Goal: Transaction & Acquisition: Purchase product/service

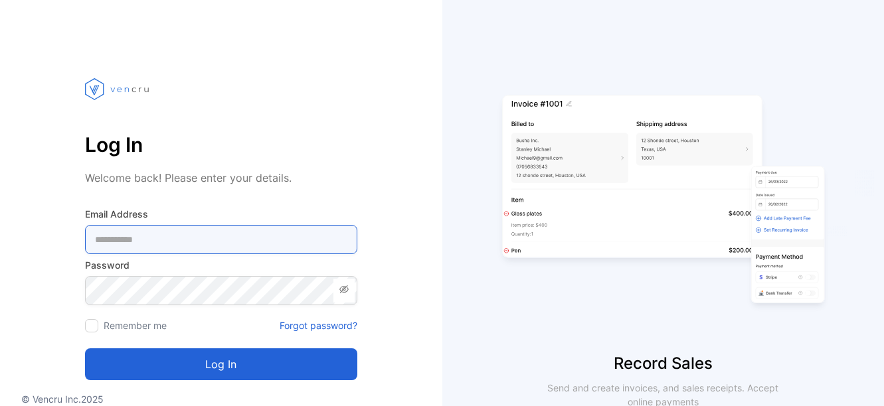
type Address-inputemail "**********"
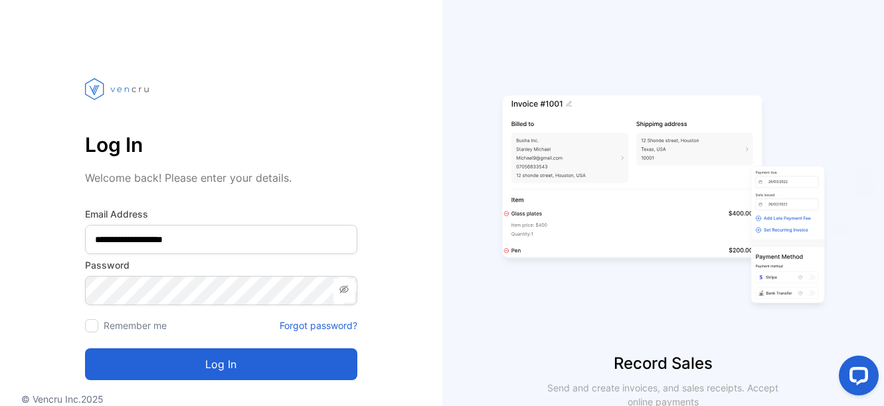
click at [282, 359] on button "Log in" at bounding box center [221, 365] width 272 height 32
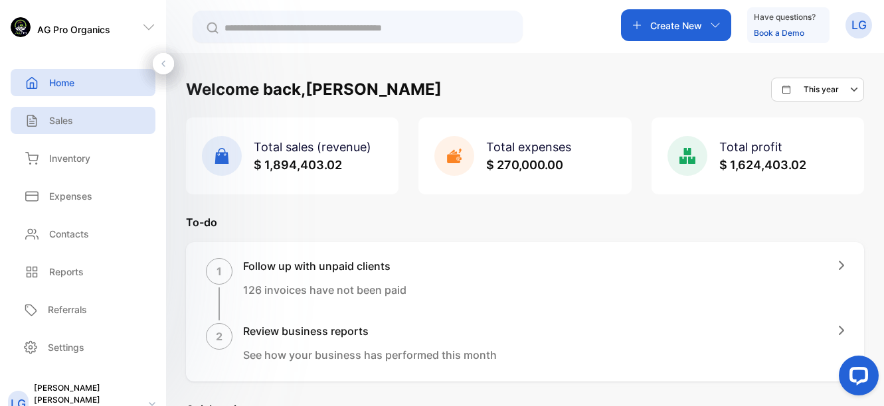
click at [66, 115] on p "Sales" at bounding box center [61, 121] width 24 height 14
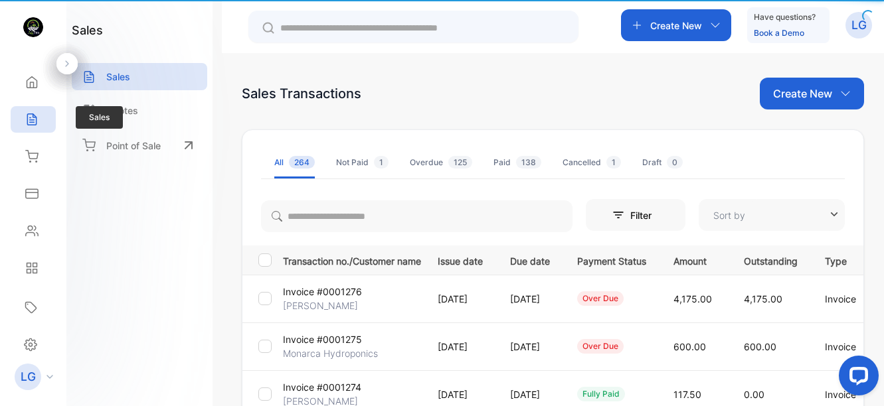
type input "**********"
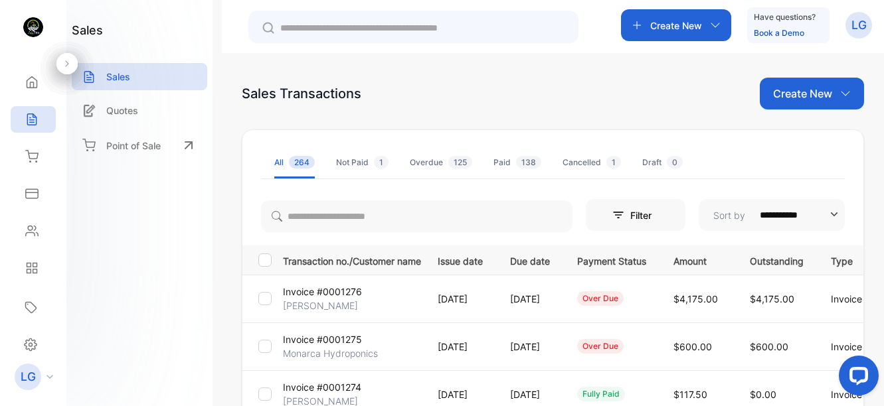
scroll to position [356, 0]
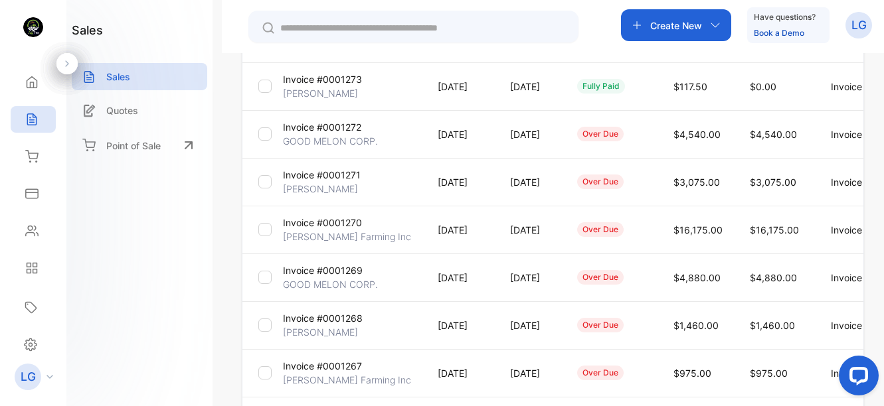
click at [327, 267] on p "Invoice #0001269" at bounding box center [323, 271] width 80 height 14
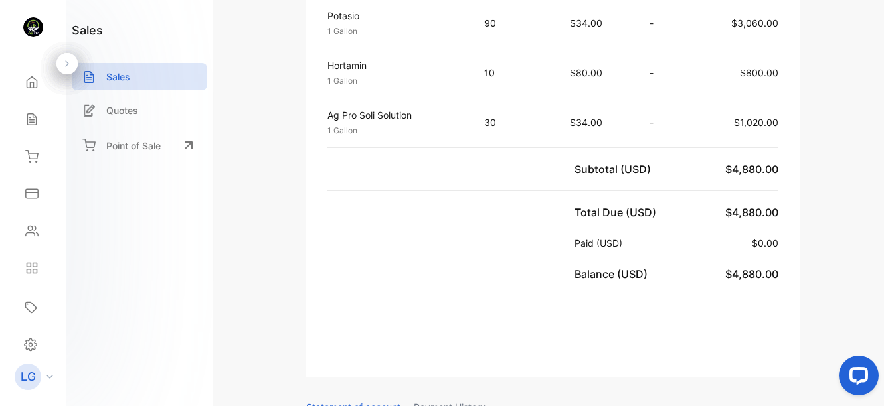
scroll to position [739, 0]
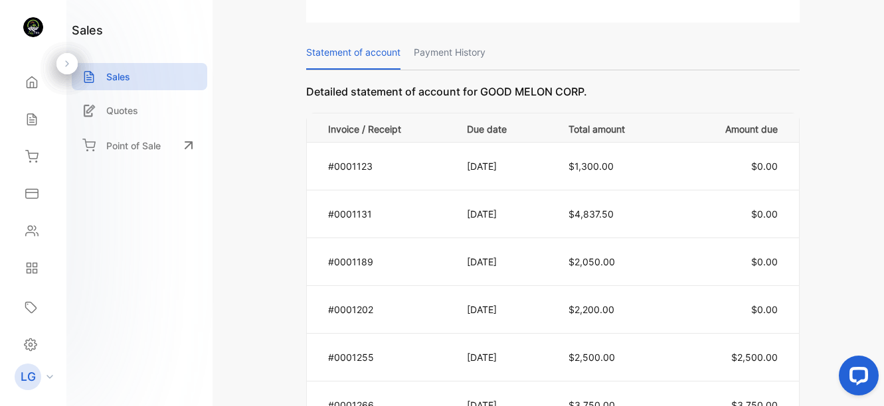
click at [880, 370] on div at bounding box center [856, 379] width 56 height 56
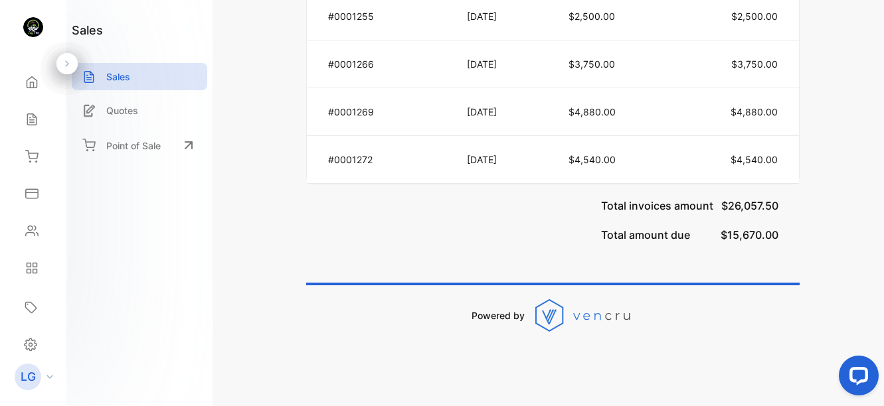
scroll to position [725, 0]
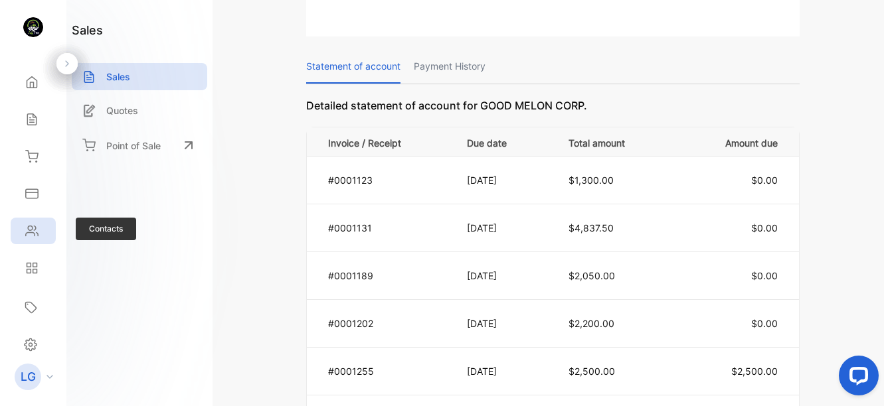
click at [35, 225] on icon at bounding box center [31, 230] width 13 height 13
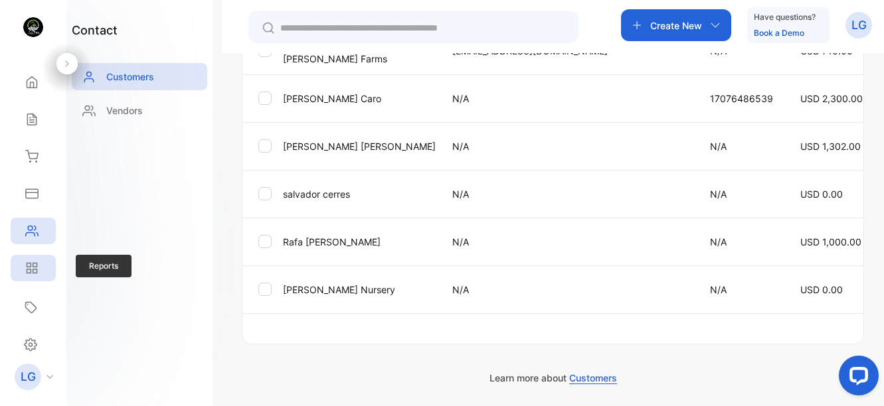
scroll to position [385, 0]
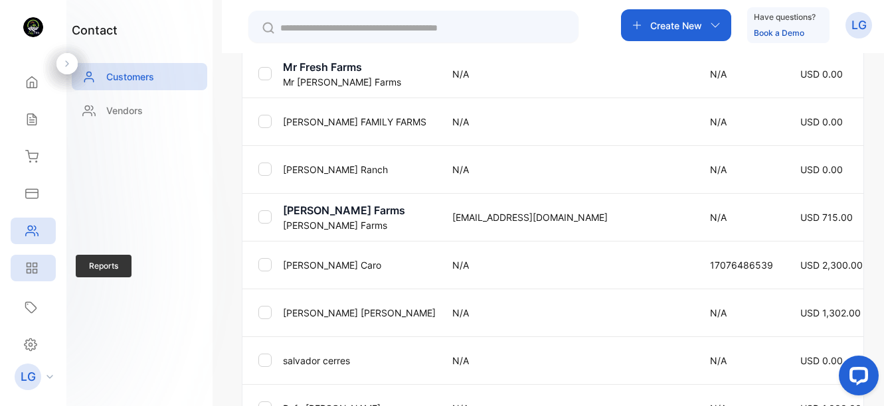
click at [33, 264] on icon at bounding box center [35, 266] width 4 height 4
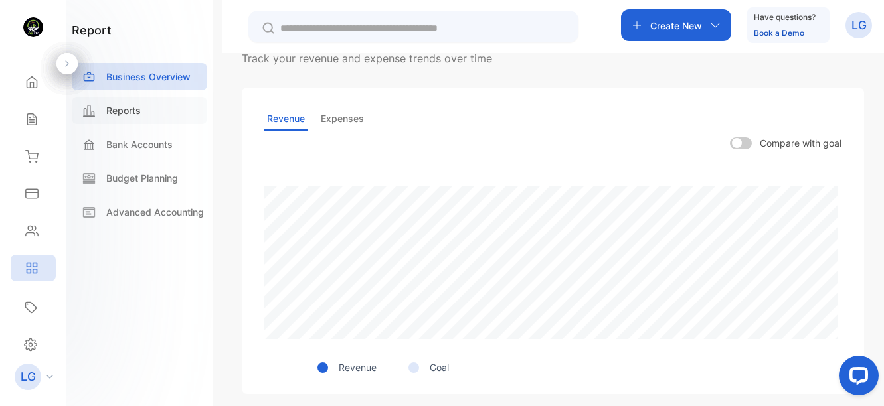
click at [131, 105] on p "Reports" at bounding box center [123, 111] width 35 height 14
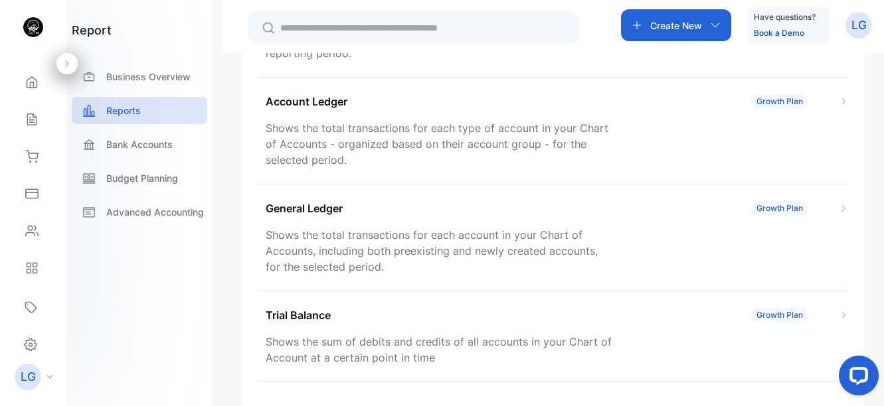
scroll to position [29, 0]
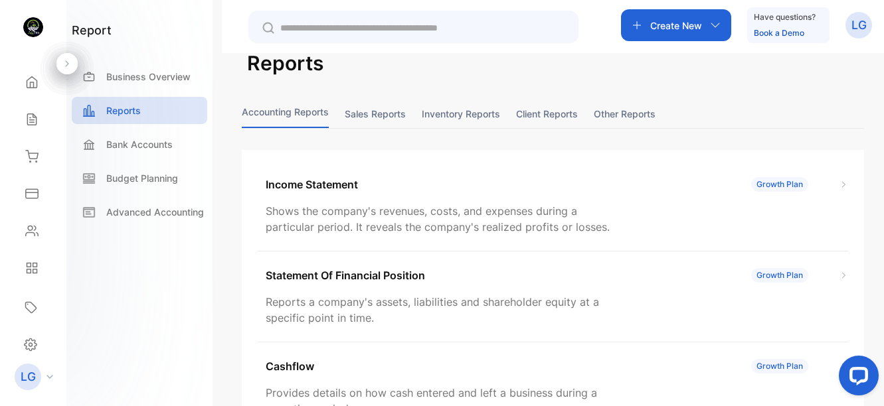
click at [372, 111] on button "Sales reports" at bounding box center [375, 114] width 61 height 29
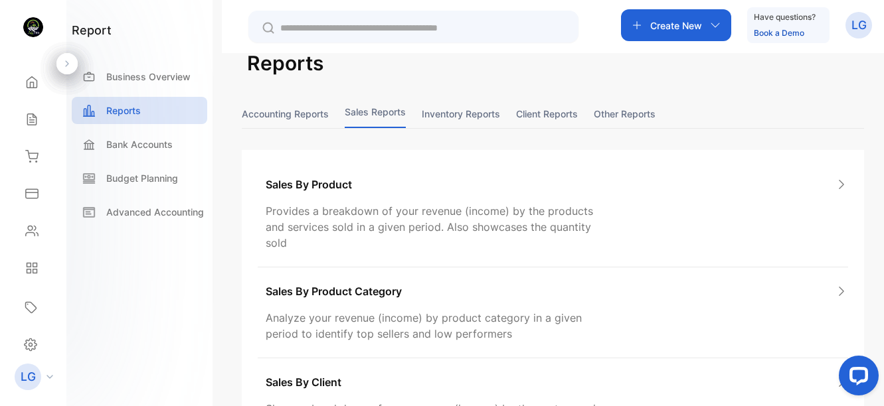
click at [372, 111] on button "Sales reports" at bounding box center [375, 114] width 61 height 29
click at [143, 177] on p "Budget Planning" at bounding box center [142, 178] width 72 height 14
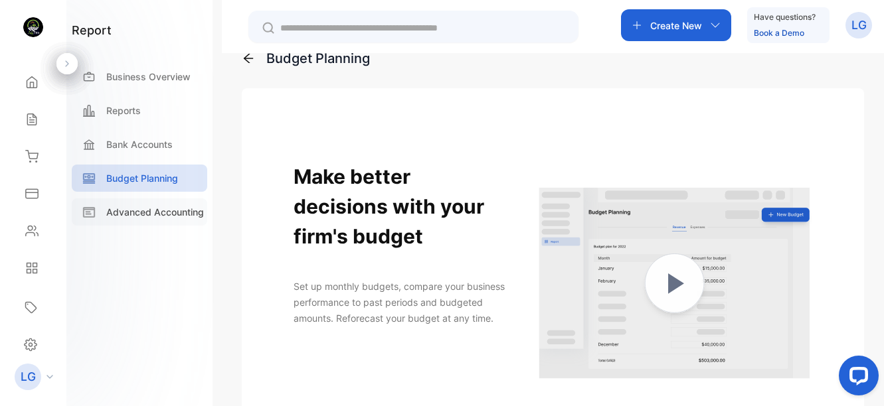
click at [141, 219] on div "Advanced Accounting" at bounding box center [139, 212] width 135 height 27
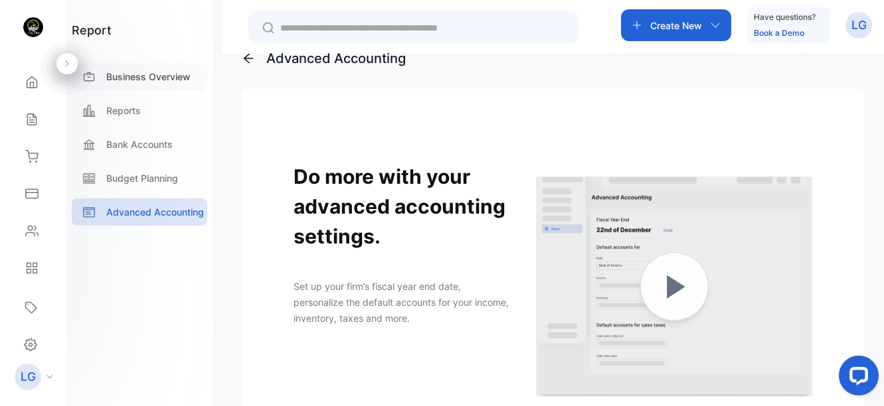
click at [127, 76] on p "Business Overview" at bounding box center [148, 77] width 84 height 14
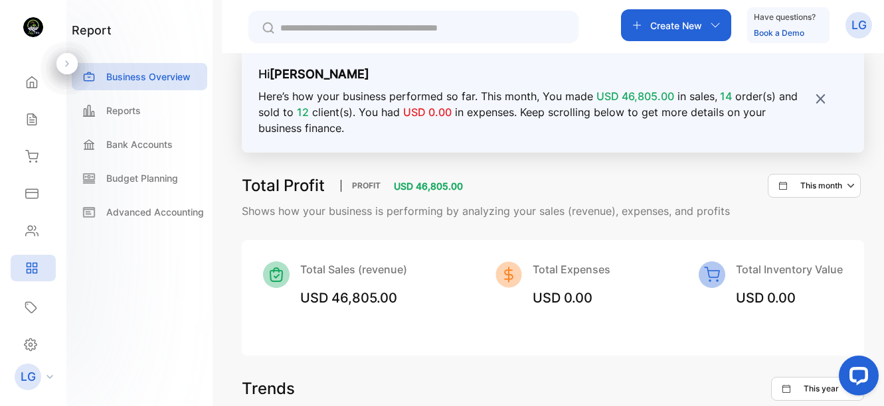
click at [827, 185] on p "This month" at bounding box center [821, 186] width 42 height 12
click at [825, 226] on p "This year" at bounding box center [828, 226] width 35 height 12
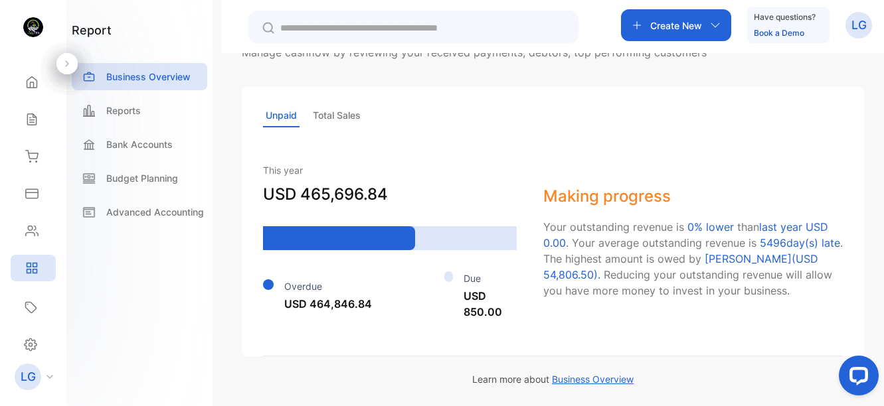
scroll to position [995, 0]
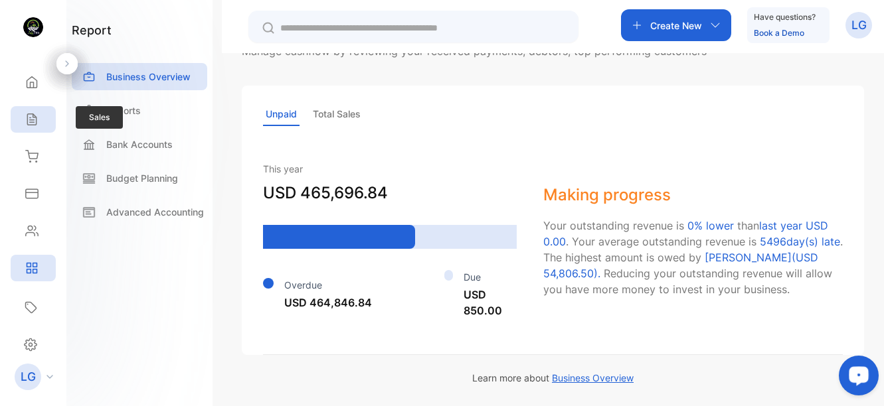
click at [35, 121] on icon at bounding box center [31, 119] width 13 height 13
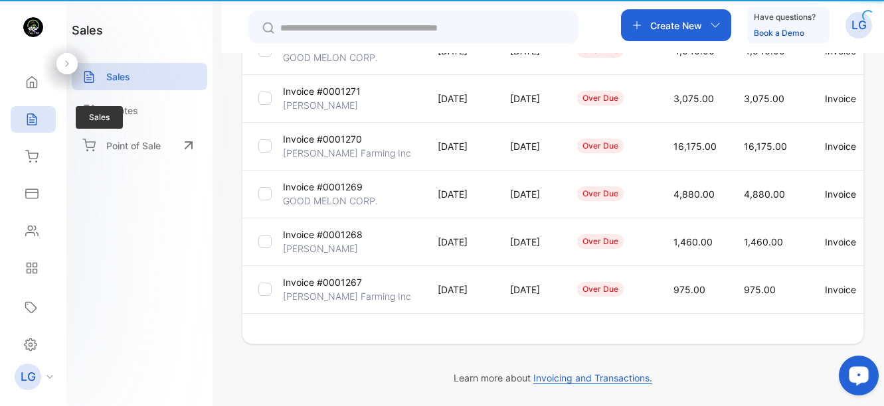
type input "**********"
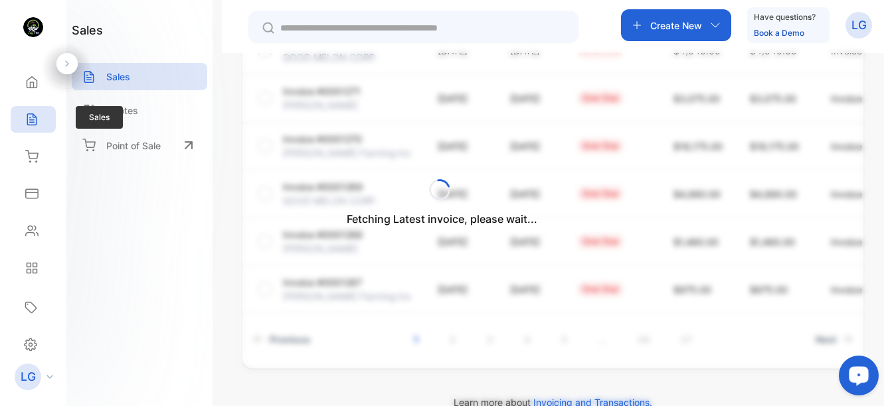
scroll to position [464, 0]
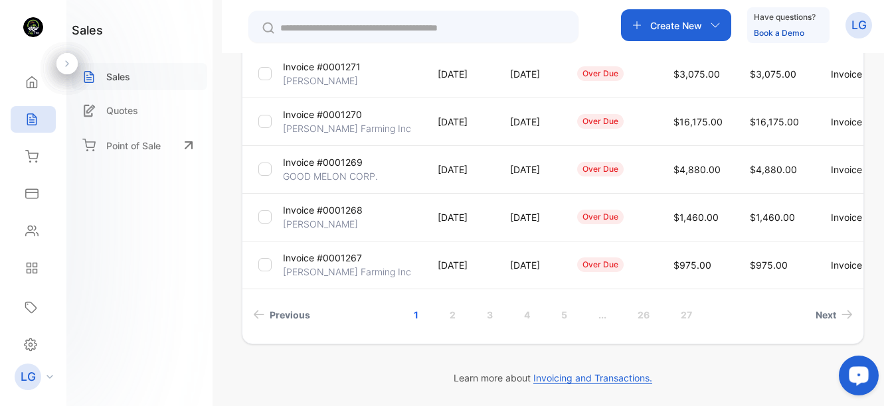
click at [122, 78] on p "Sales" at bounding box center [118, 77] width 24 height 14
click at [659, 33] on div "Create New" at bounding box center [676, 25] width 110 height 32
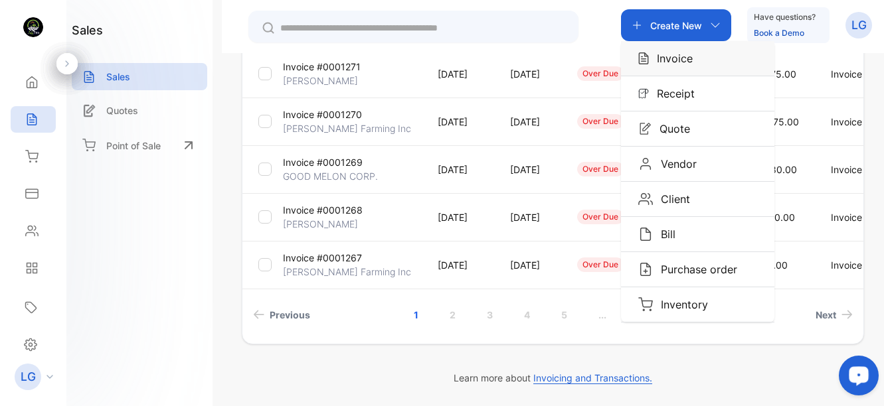
click at [667, 66] on div "Invoice" at bounding box center [697, 58] width 153 height 35
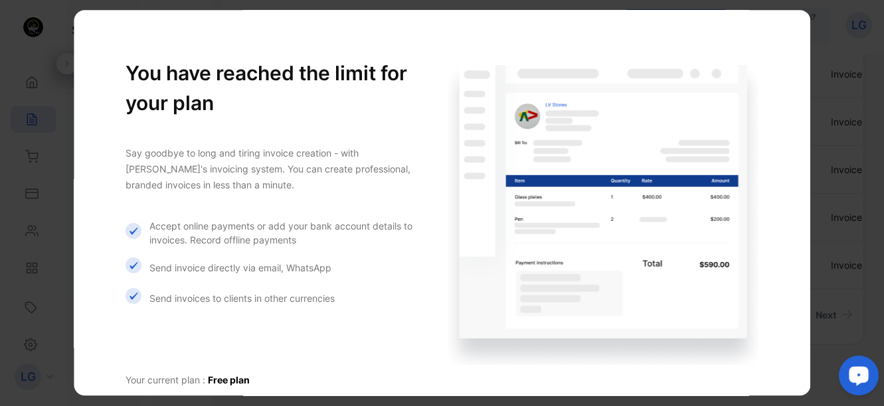
scroll to position [85, 0]
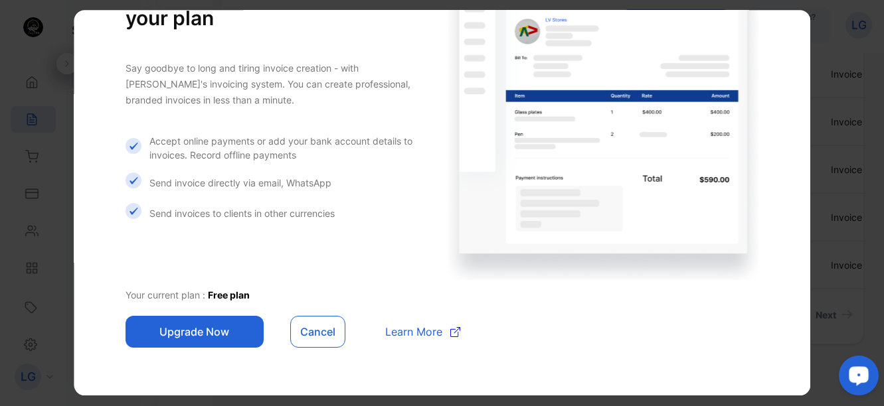
click at [180, 335] on button "Upgrade Now" at bounding box center [194, 332] width 138 height 32
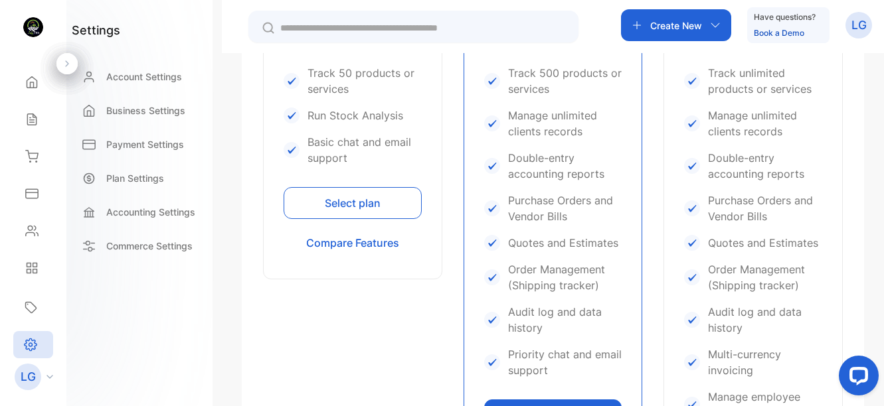
scroll to position [936, 0]
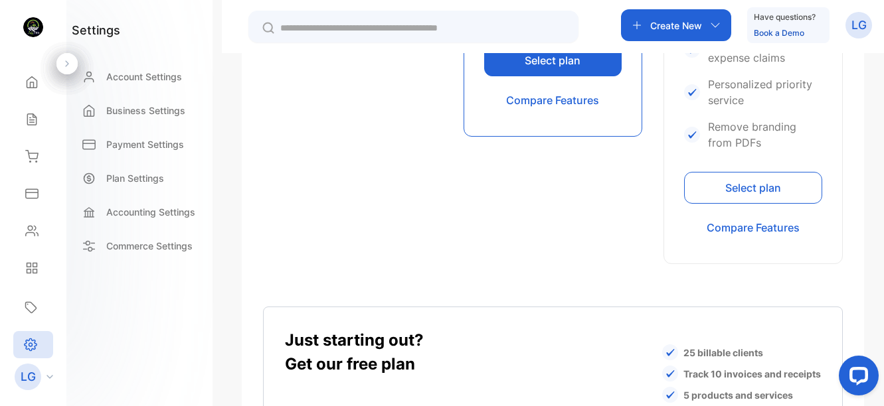
click at [565, 68] on button "Select plan" at bounding box center [553, 60] width 138 height 32
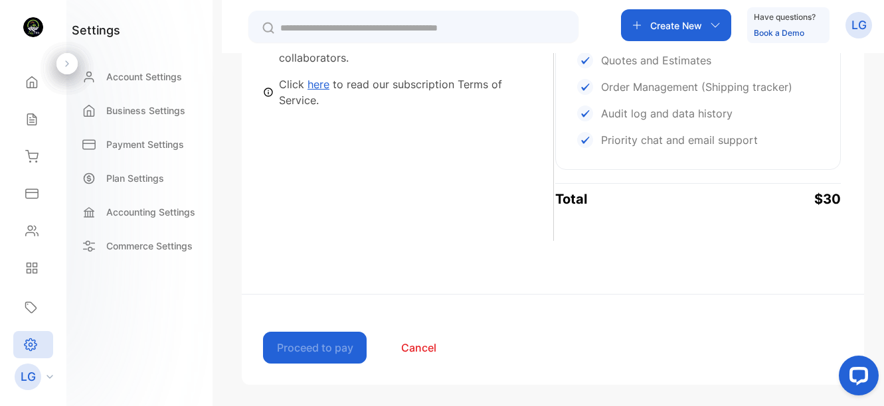
scroll to position [223, 0]
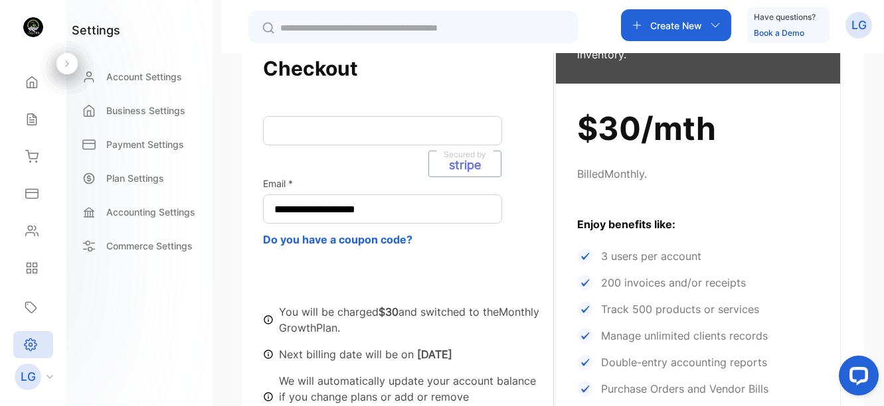
click at [444, 270] on div "**********" at bounding box center [408, 257] width 290 height 411
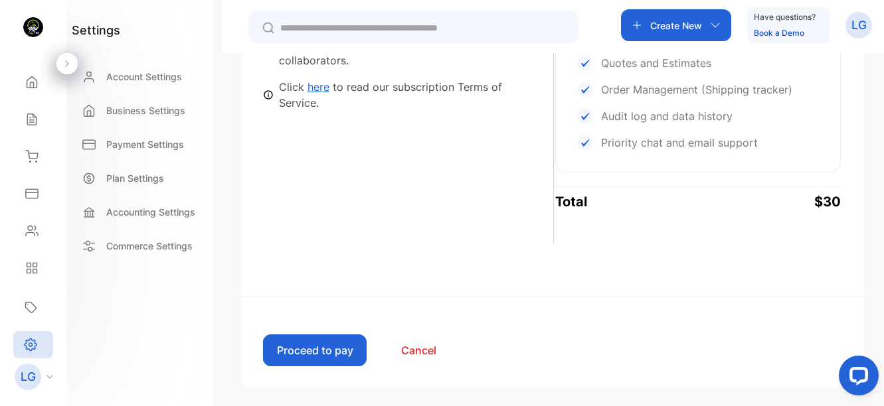
scroll to position [578, 0]
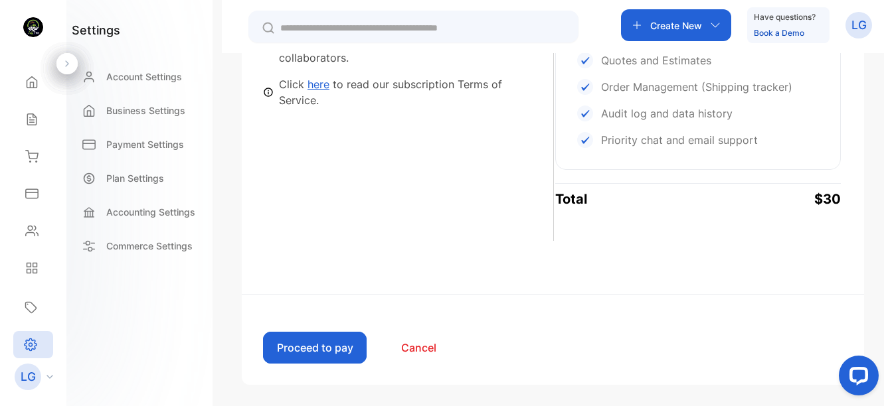
click at [322, 350] on button "Proceed to pay" at bounding box center [315, 348] width 104 height 32
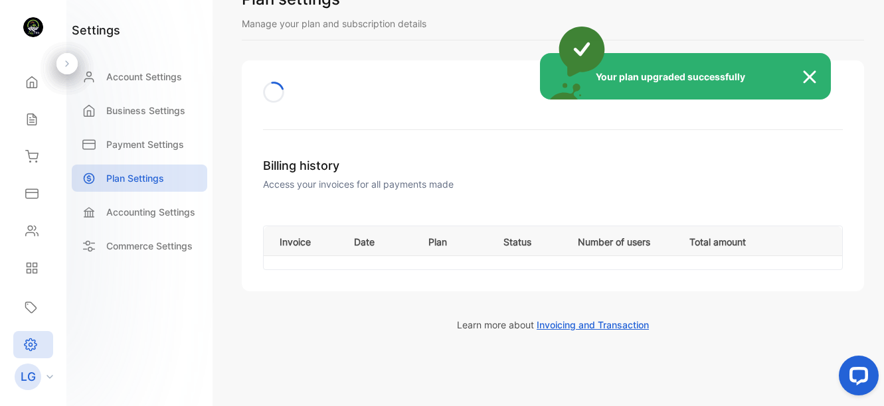
scroll to position [62, 0]
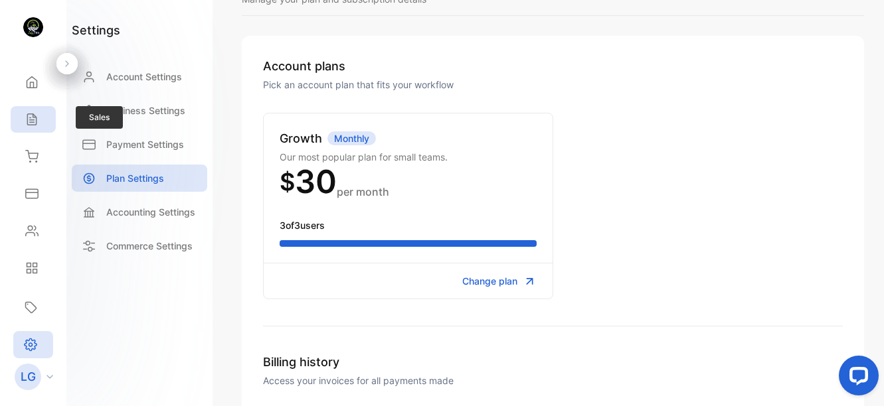
click at [28, 113] on icon at bounding box center [31, 119] width 13 height 13
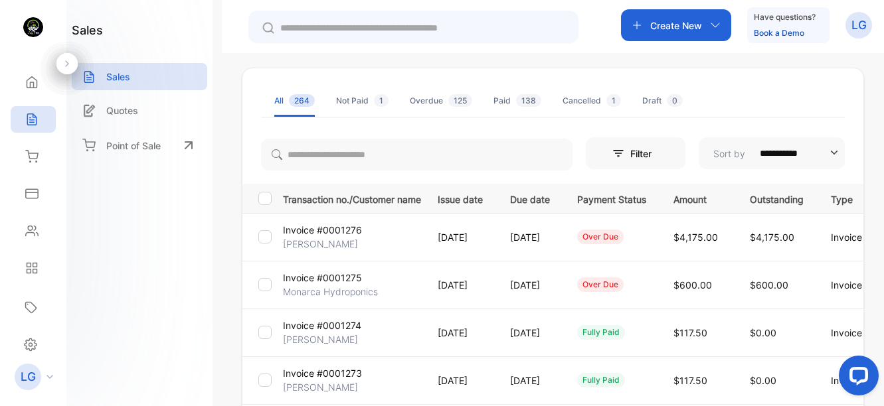
click at [653, 31] on p "Create New" at bounding box center [676, 26] width 52 height 14
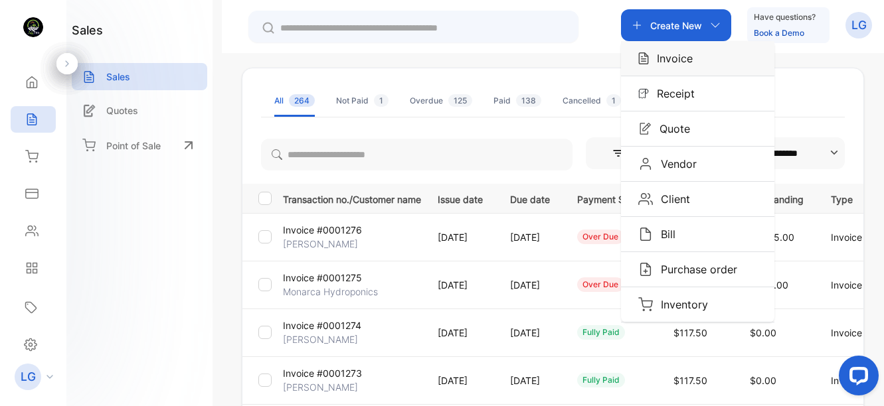
click at [667, 68] on div "Invoice" at bounding box center [697, 58] width 153 height 35
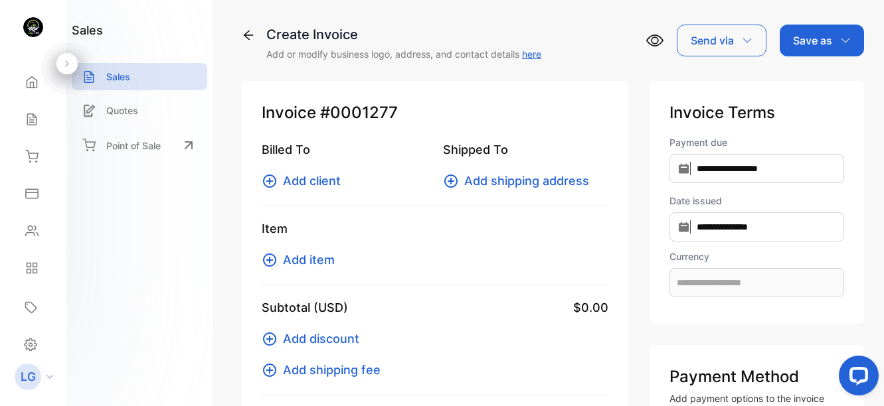
type input "**********"
